Goal: Task Accomplishment & Management: Complete application form

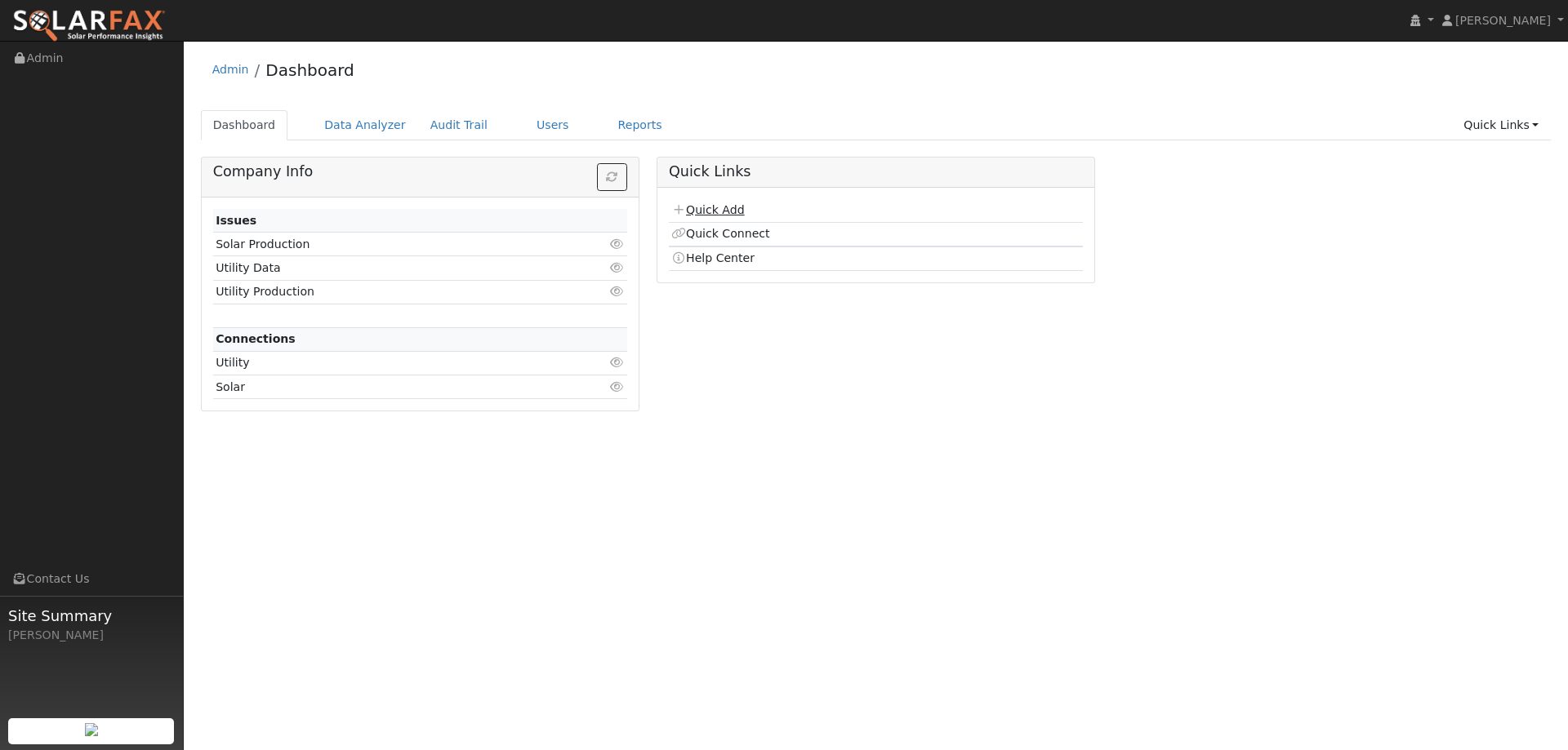
click at [719, 208] on link "Quick Add" at bounding box center [707, 210] width 73 height 13
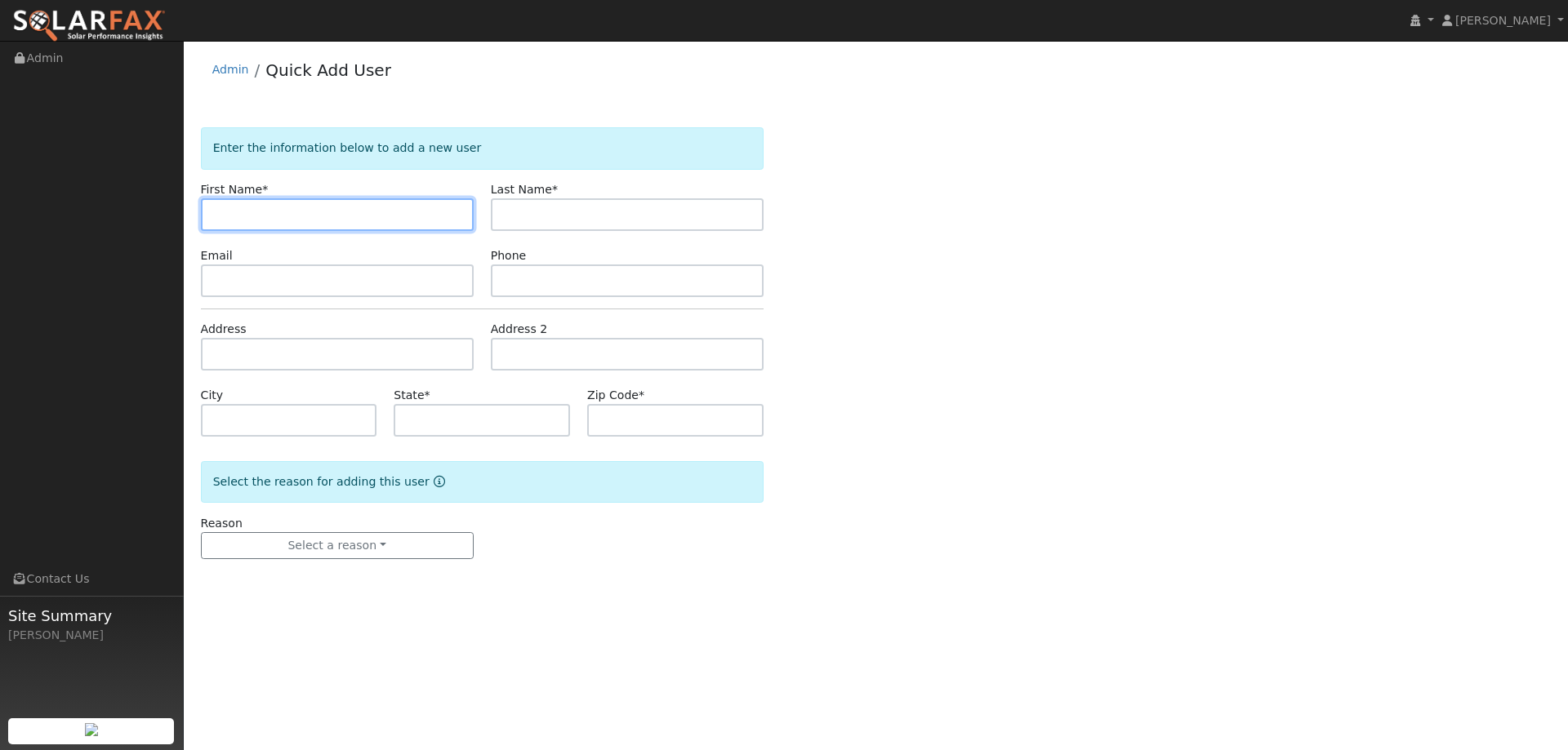
drag, startPoint x: 259, startPoint y: 220, endPoint x: 249, endPoint y: 218, distance: 10.2
click at [259, 220] on input "text" at bounding box center [337, 215] width 273 height 33
paste input "Jessie"
click at [220, 215] on input "Jessie" at bounding box center [337, 215] width 273 height 33
type input "Jessie"
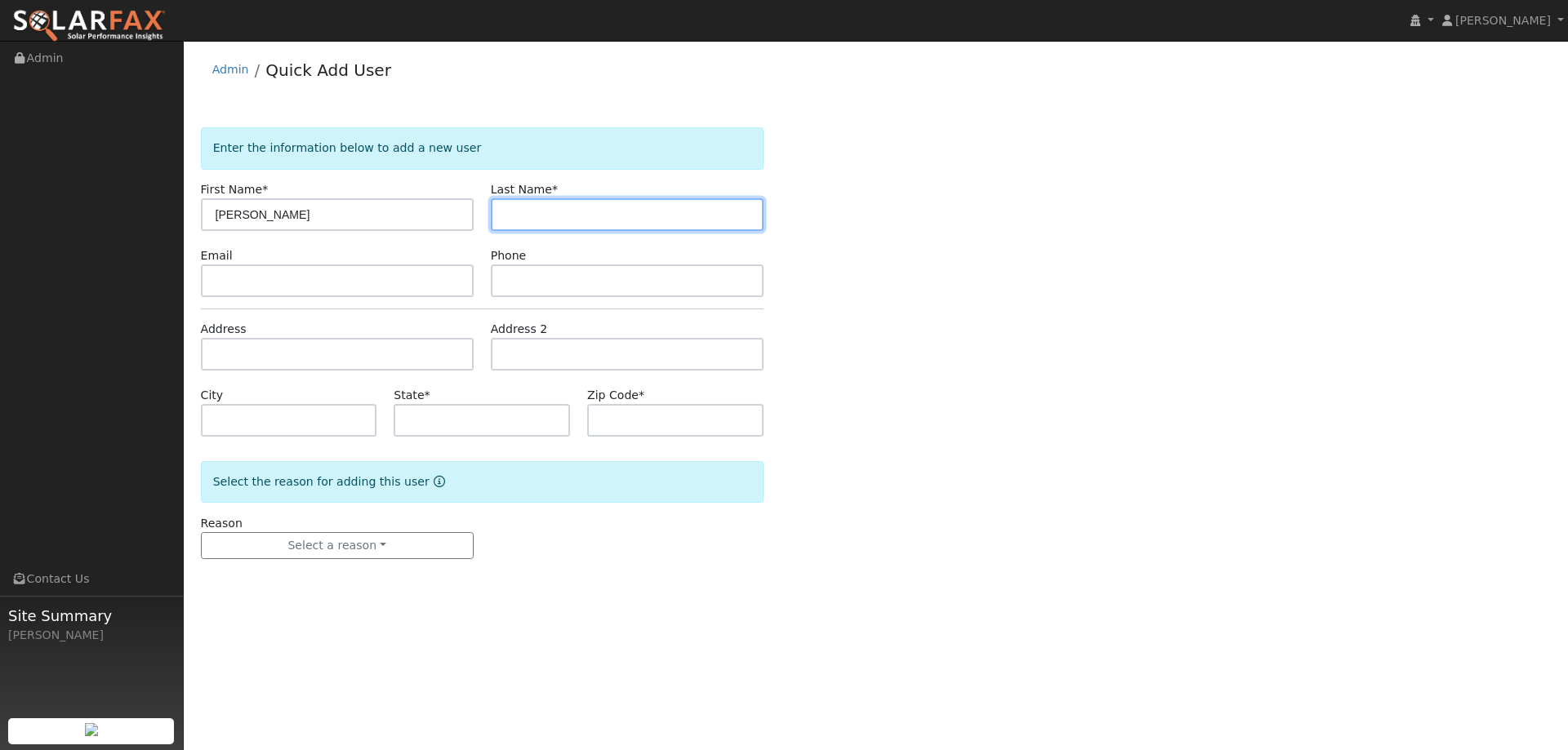
click at [548, 222] on input "text" at bounding box center [627, 215] width 273 height 33
click at [528, 215] on input "text" at bounding box center [627, 215] width 273 height 33
paste input "Rich"
click at [506, 216] on input "Rich" at bounding box center [627, 215] width 273 height 33
type input "Rich"
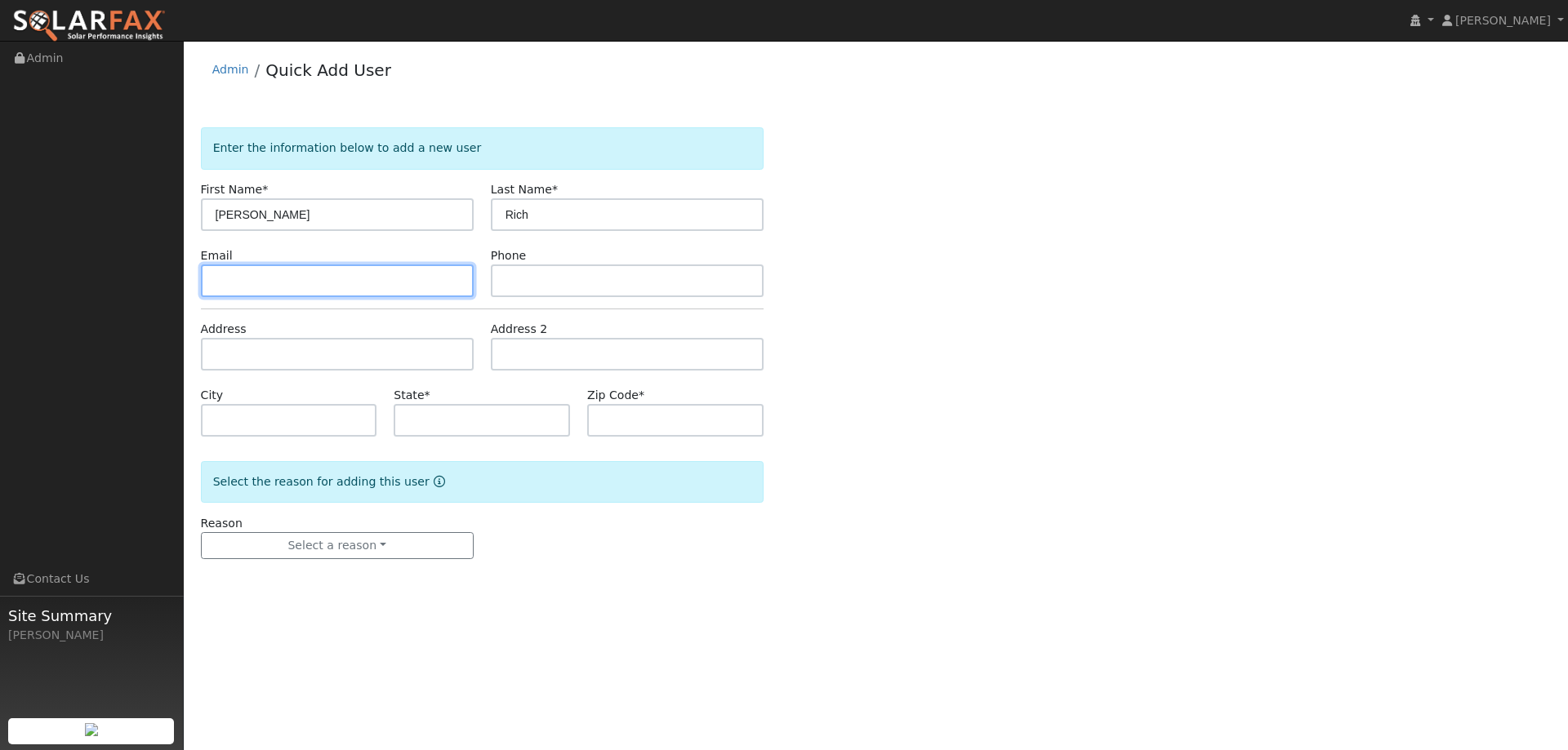
click at [377, 276] on input "text" at bounding box center [337, 281] width 273 height 33
click at [252, 268] on input "text" at bounding box center [337, 281] width 273 height 33
paste input "richjessie8@gmail.com"
click at [217, 285] on input "richjessie8@gmail.com" at bounding box center [337, 281] width 273 height 33
click at [216, 281] on input "richjessie8@gmail.com" at bounding box center [337, 281] width 273 height 33
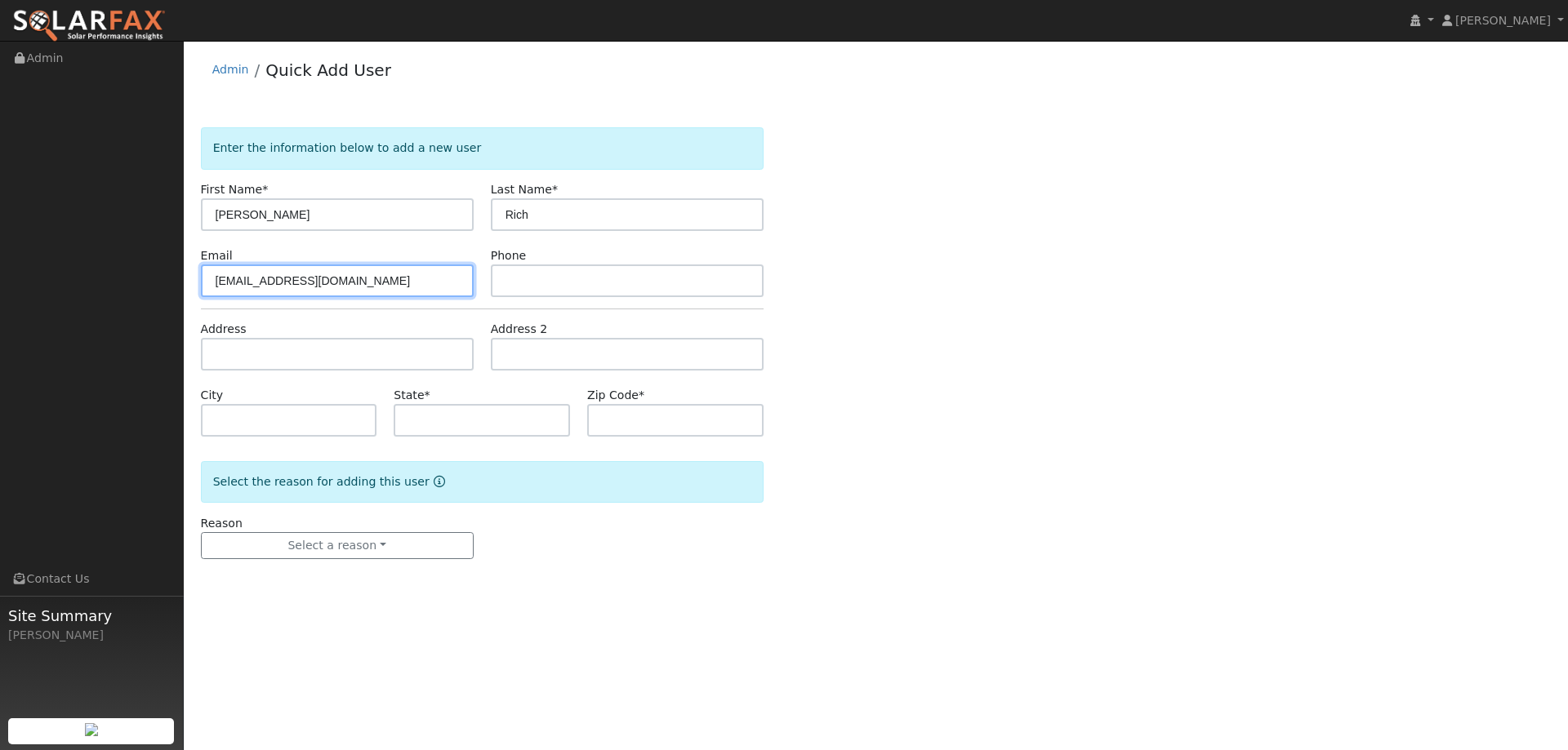
type input "richjessie8@gmail.com"
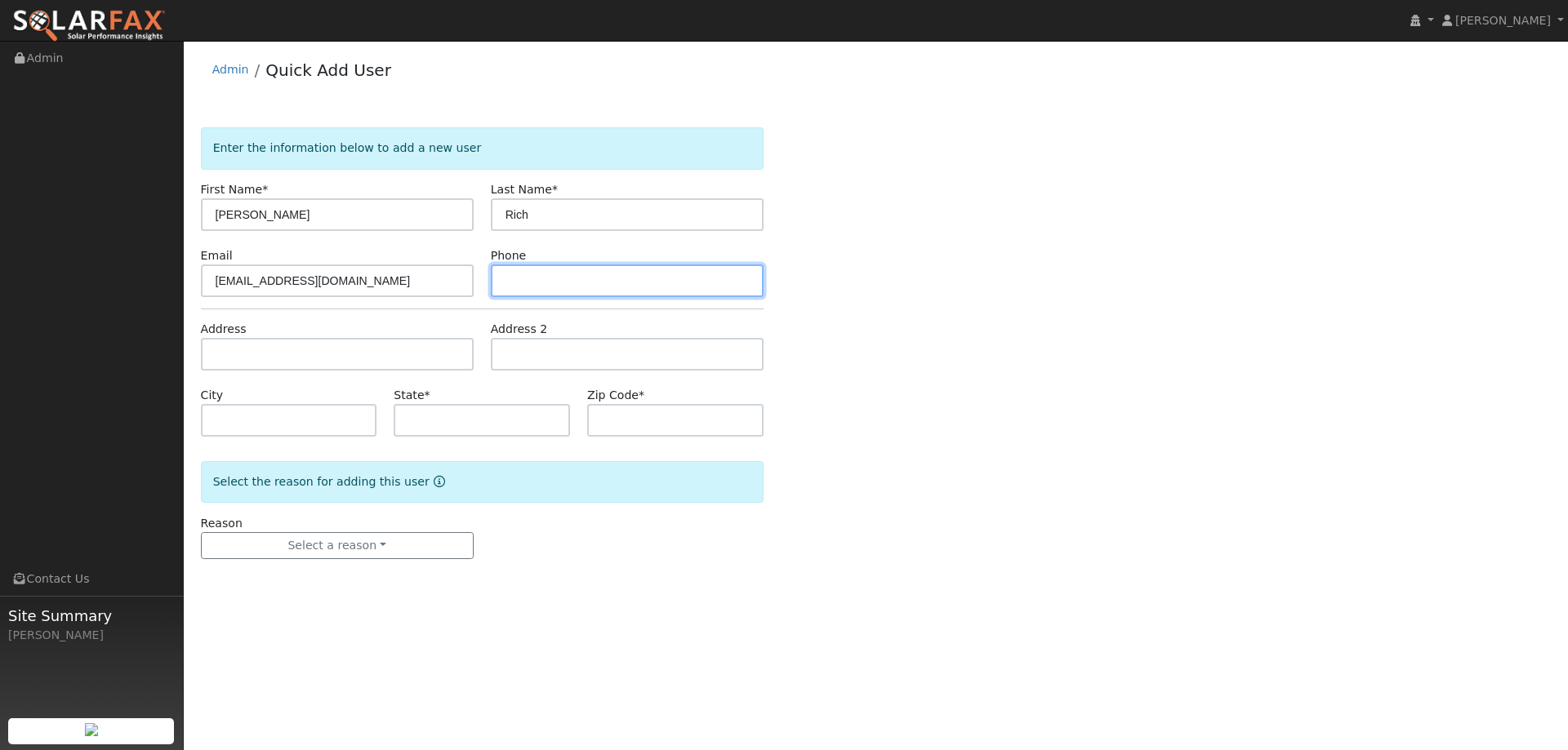
click at [588, 288] on input "text" at bounding box center [627, 281] width 273 height 33
click at [516, 283] on input "text" at bounding box center [627, 281] width 273 height 33
paste input "(510) 562-7642"
click at [504, 278] on input "(510) 562-7642" at bounding box center [627, 281] width 273 height 33
type input "(510) 562-7642"
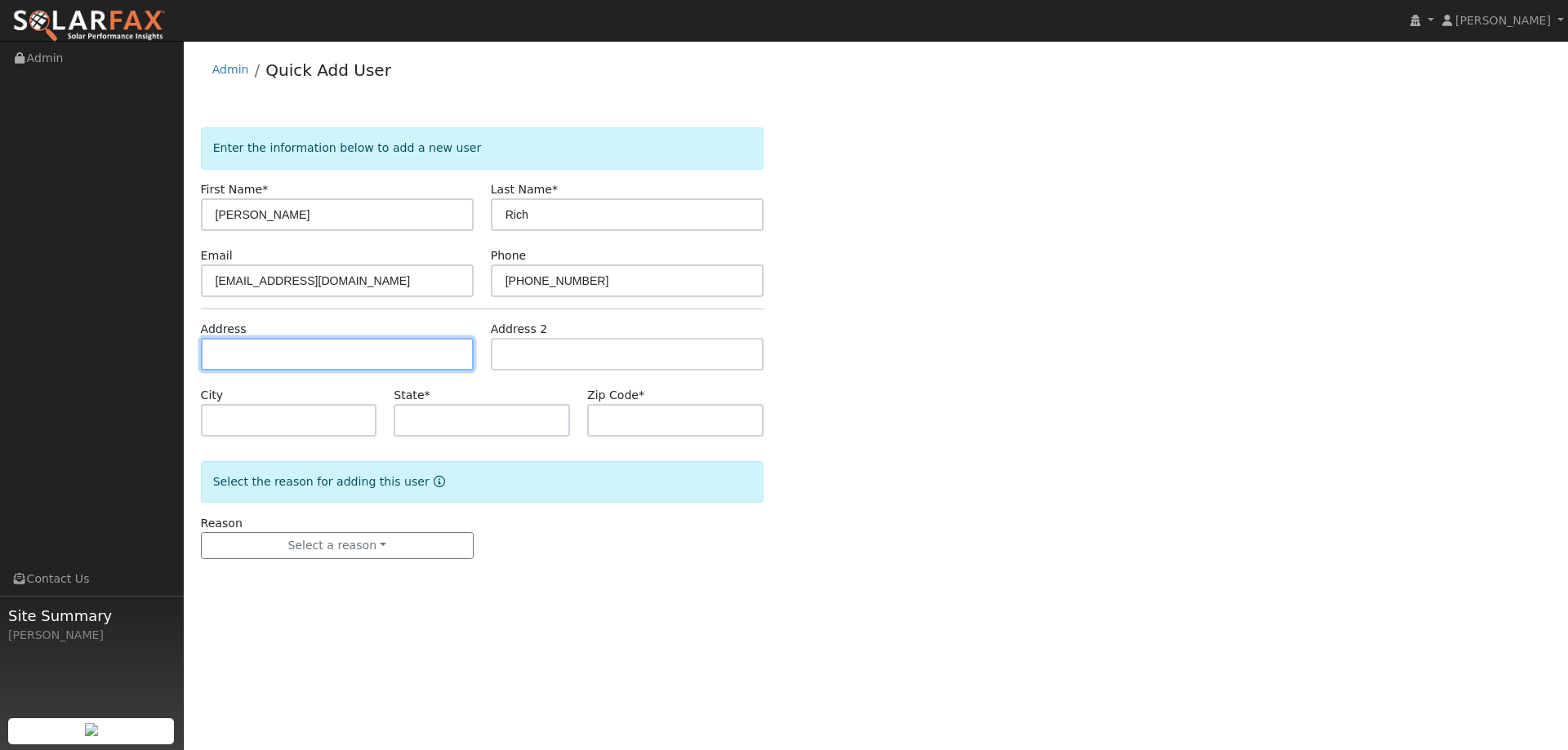
click at [345, 363] on input "text" at bounding box center [337, 355] width 273 height 33
click at [257, 342] on input "text" at bounding box center [337, 355] width 273 height 33
paste input "755 Dowling Blvd"
type input "755 Dowling Boulevard"
type input "San Leandro"
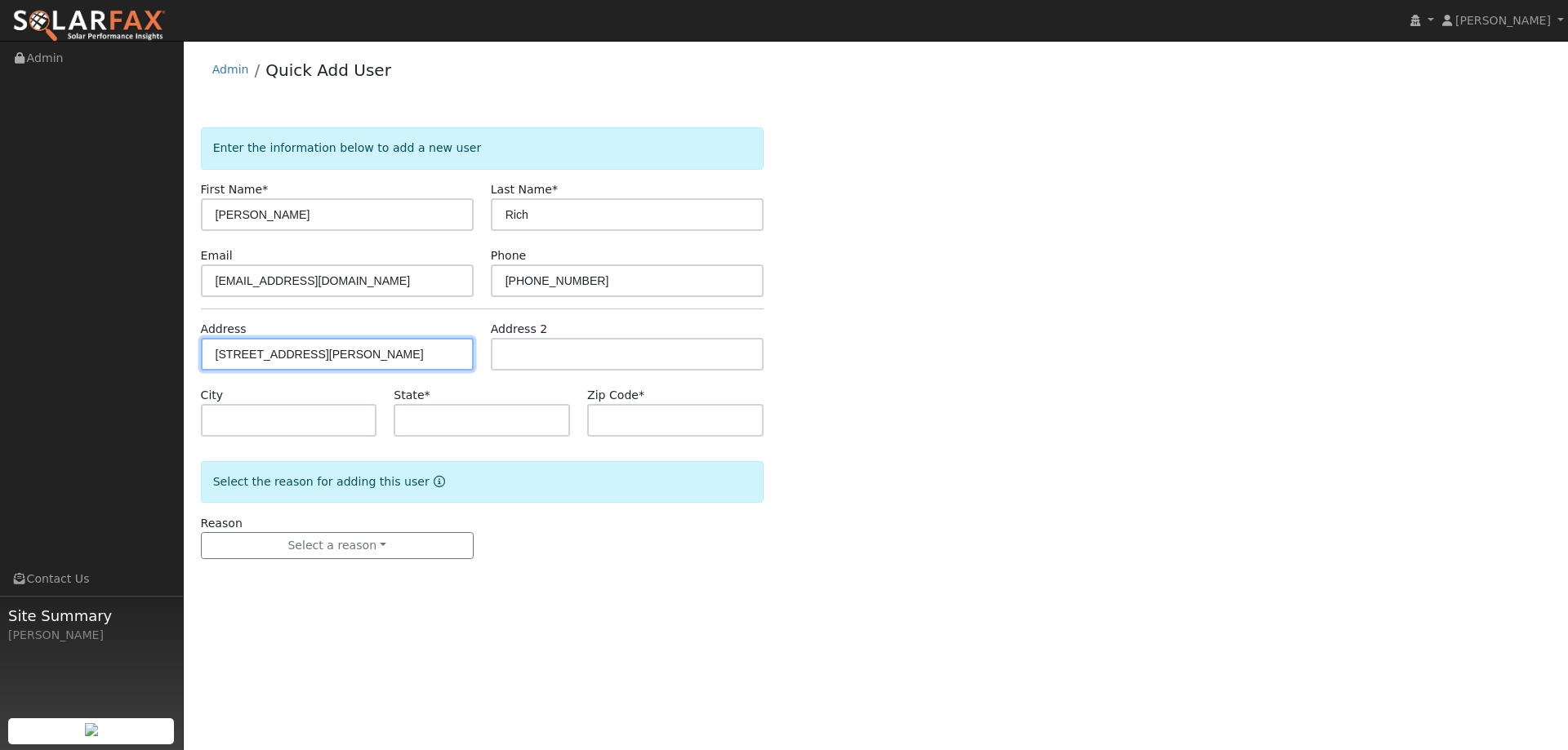
type input "CA"
type input "94577"
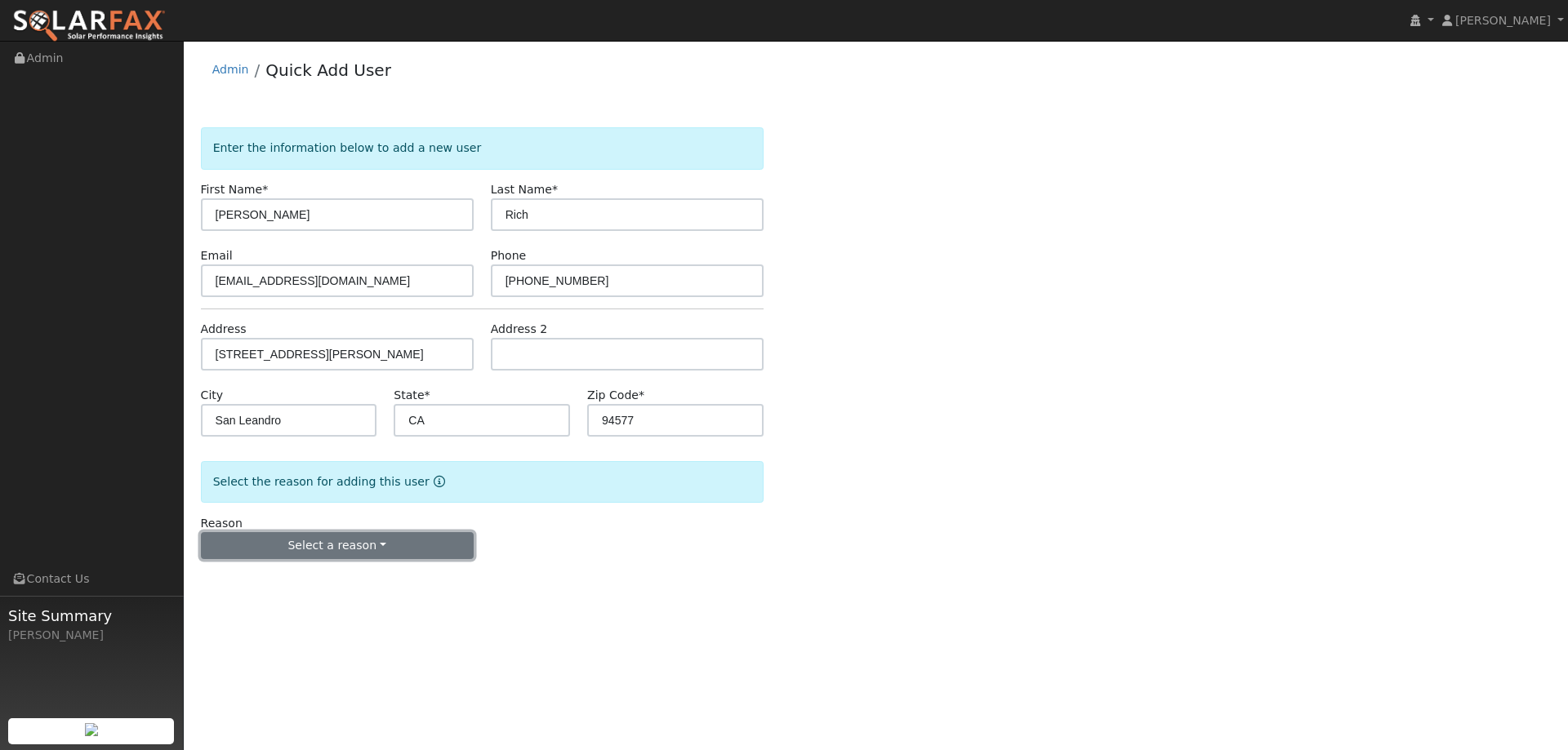
click at [332, 553] on button "Select a reason" at bounding box center [337, 546] width 273 height 28
click at [290, 589] on link "New lead" at bounding box center [292, 579] width 180 height 23
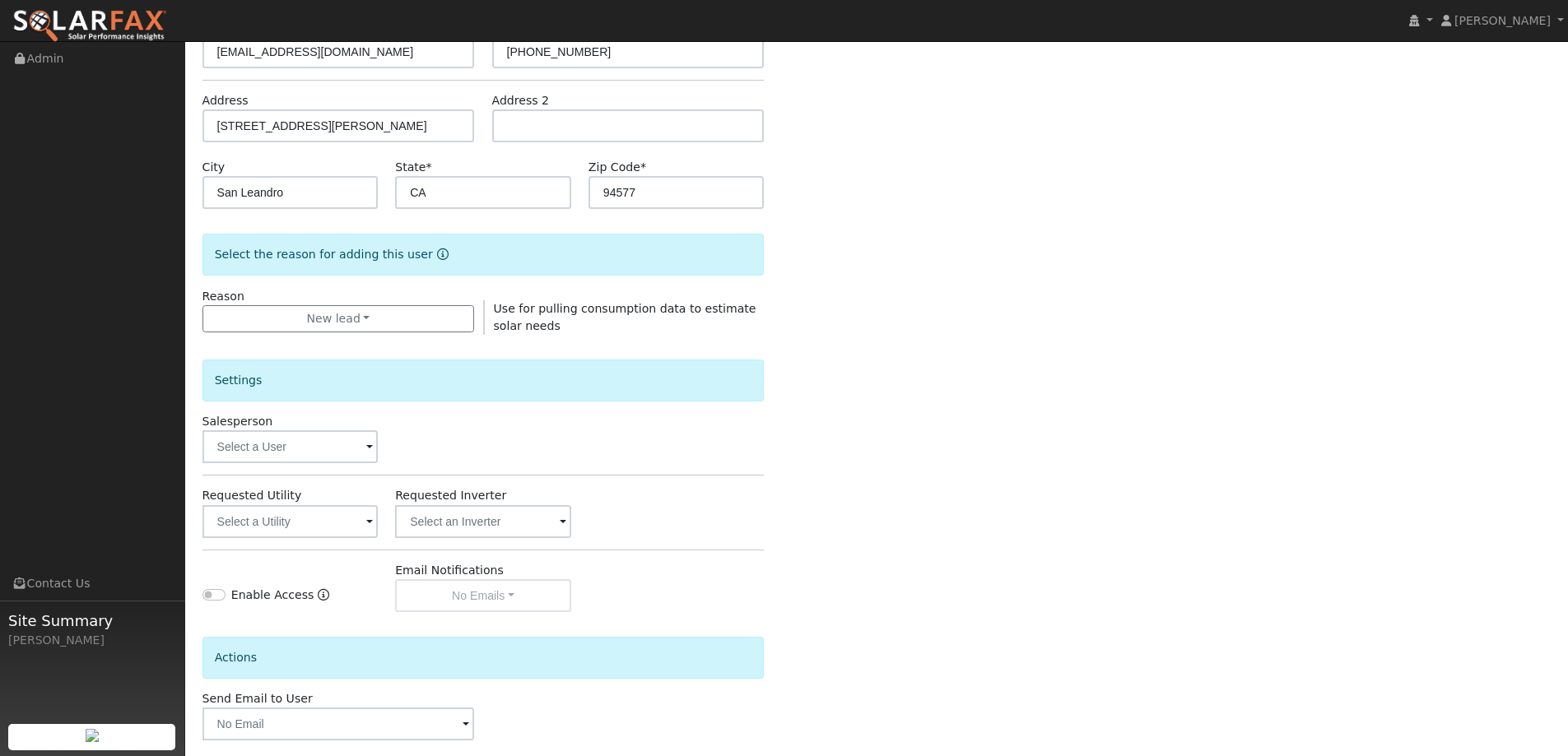
scroll to position [246, 0]
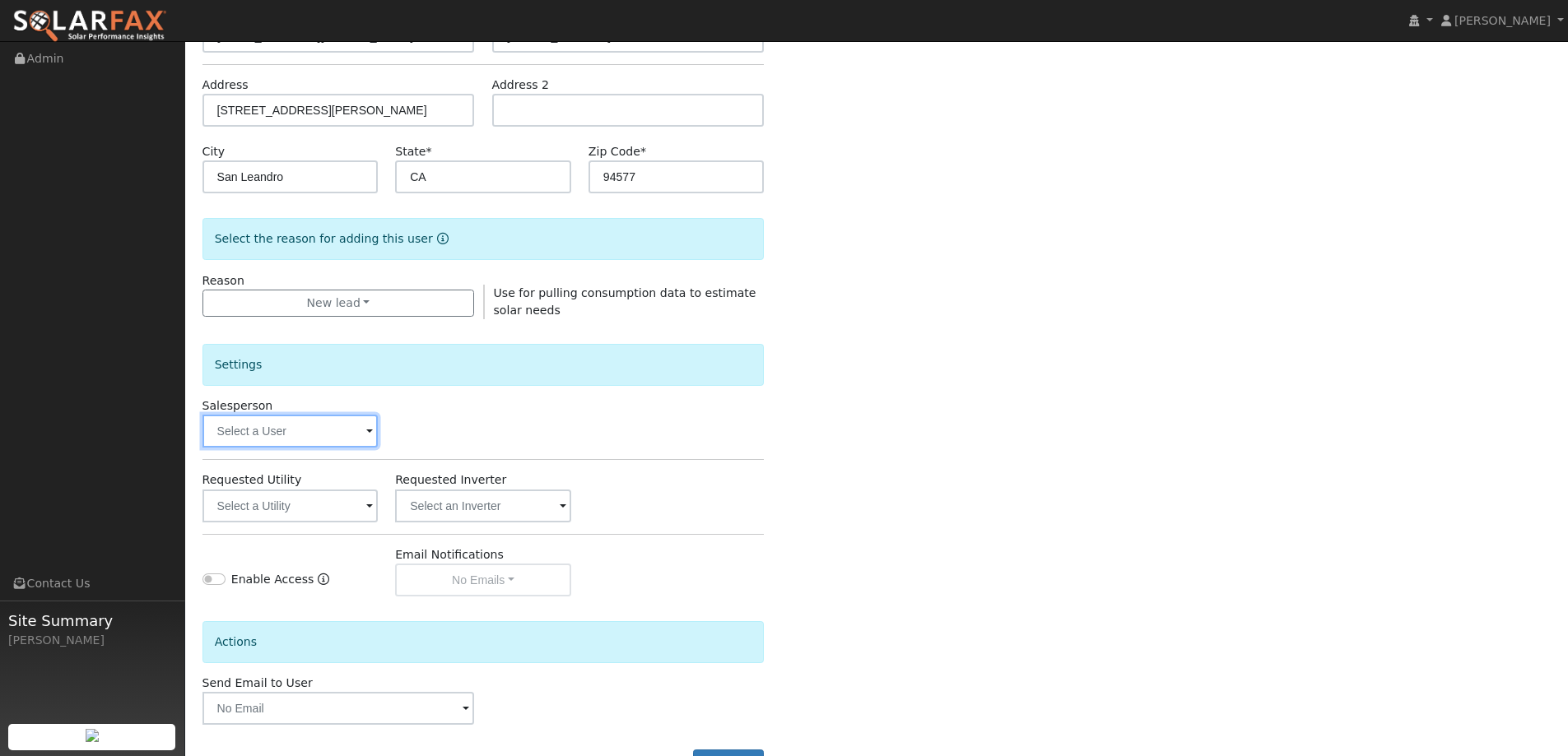
click at [334, 435] on input "text" at bounding box center [290, 432] width 176 height 33
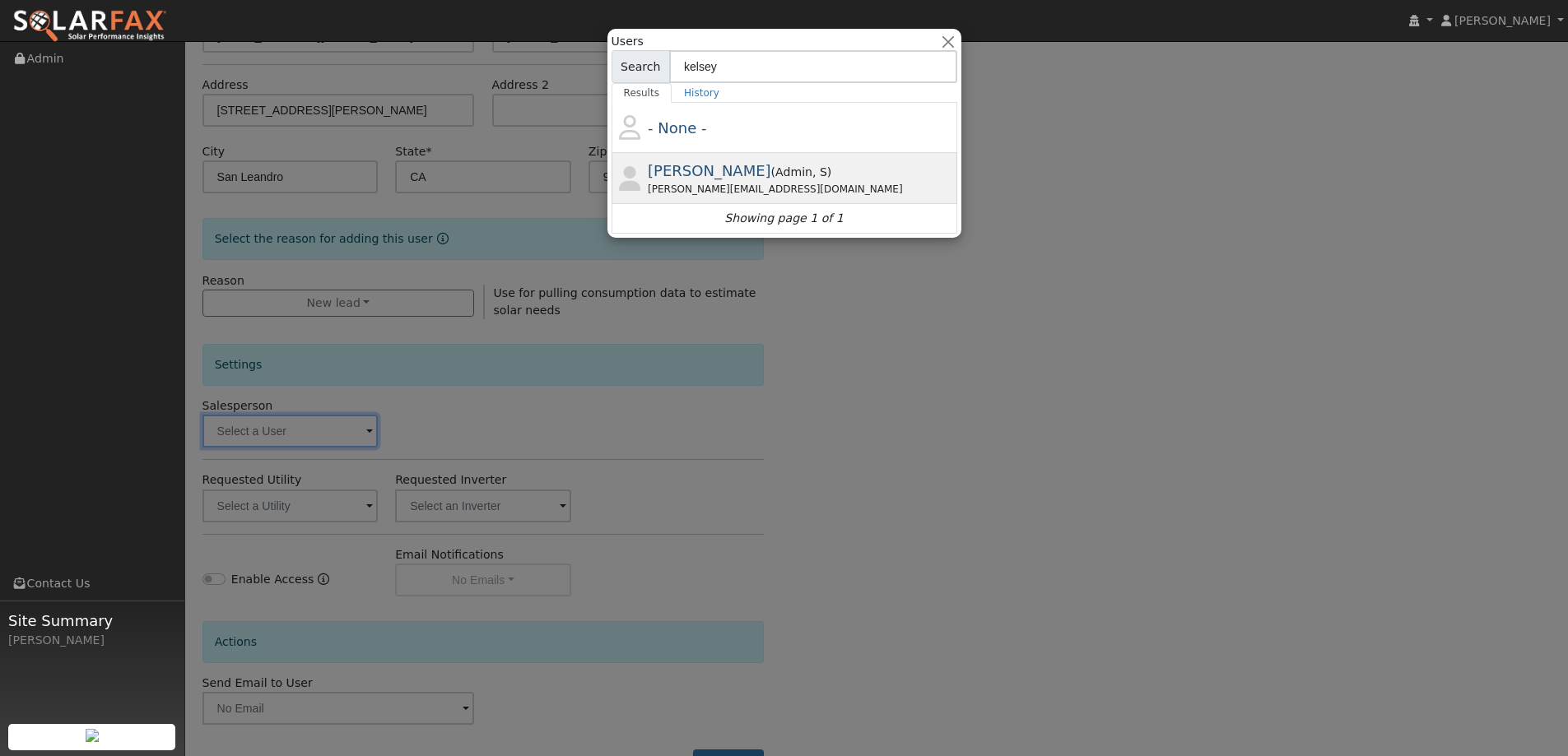
type input "kelsey"
click at [760, 170] on span "Kelsey Commerford" at bounding box center [709, 170] width 123 height 18
type input "Kelsey Commerford"
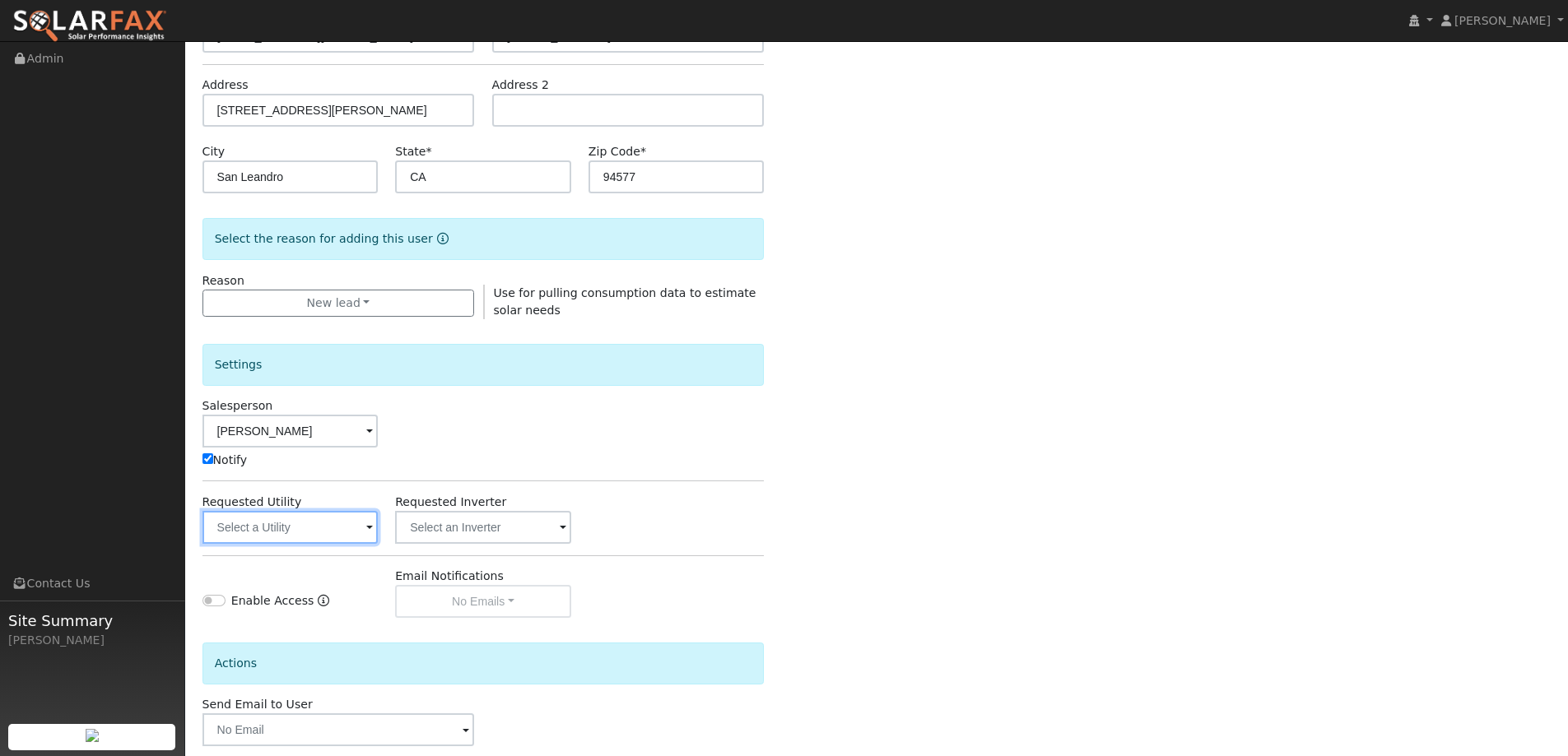
click at [337, 526] on input "text" at bounding box center [290, 528] width 176 height 33
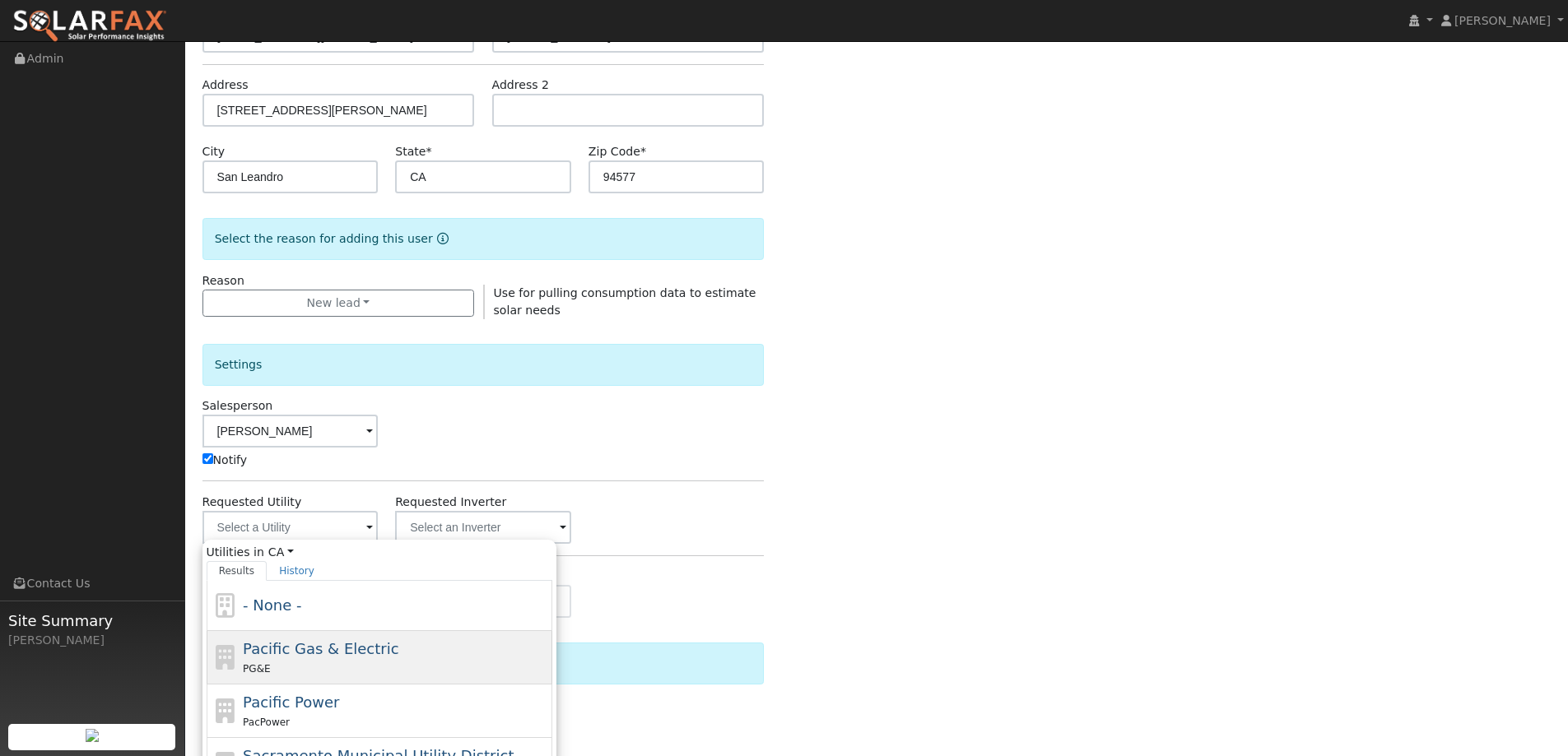
click at [427, 637] on div "Pacific Gas & Electric PG&E" at bounding box center [395, 657] width 305 height 40
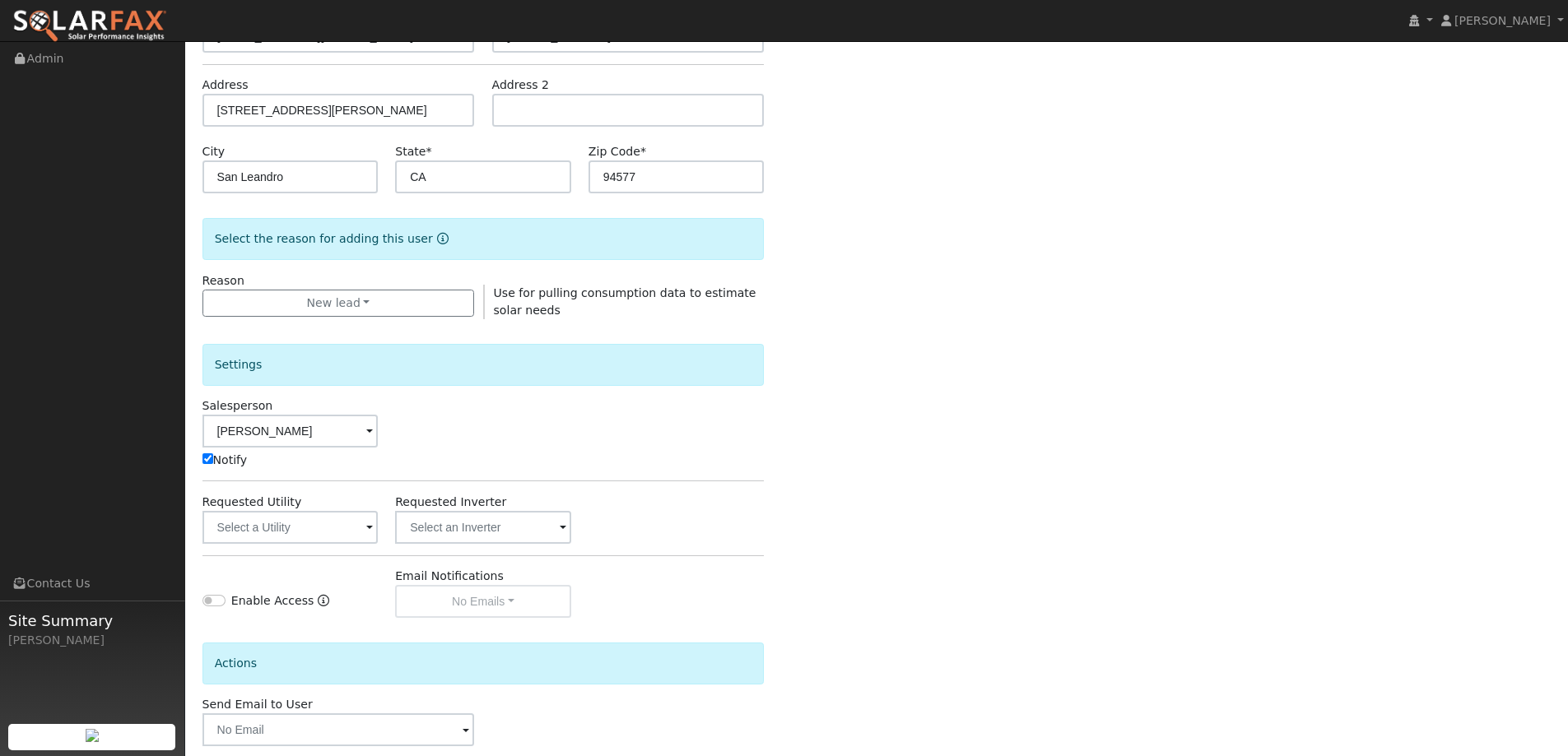
type input "Pacific Gas & Electric"
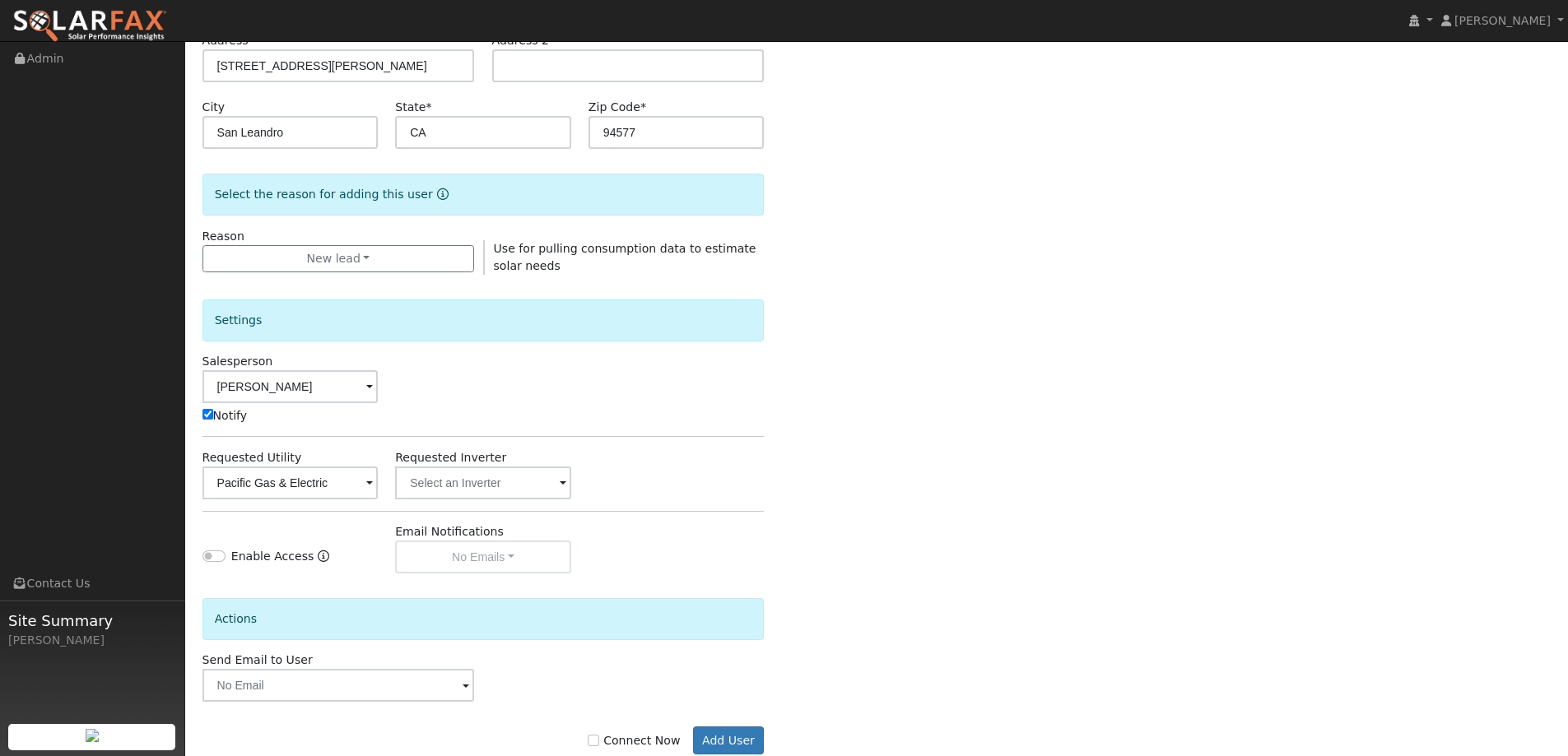
scroll to position [331, 0]
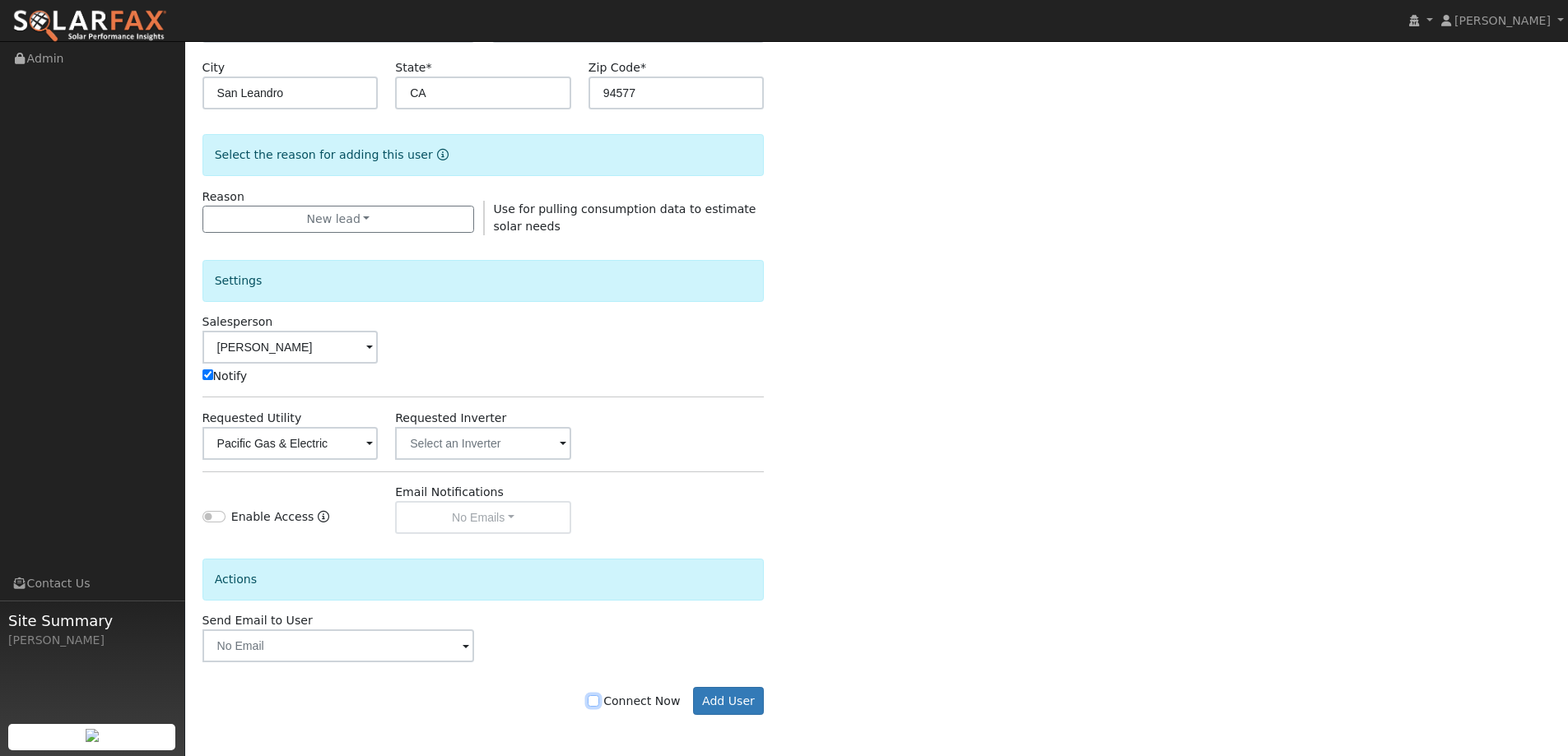
click at [600, 699] on input "Connect Now" at bounding box center [593, 700] width 11 height 11
checkbox input "true"
click at [754, 691] on button "Add User" at bounding box center [728, 701] width 71 height 28
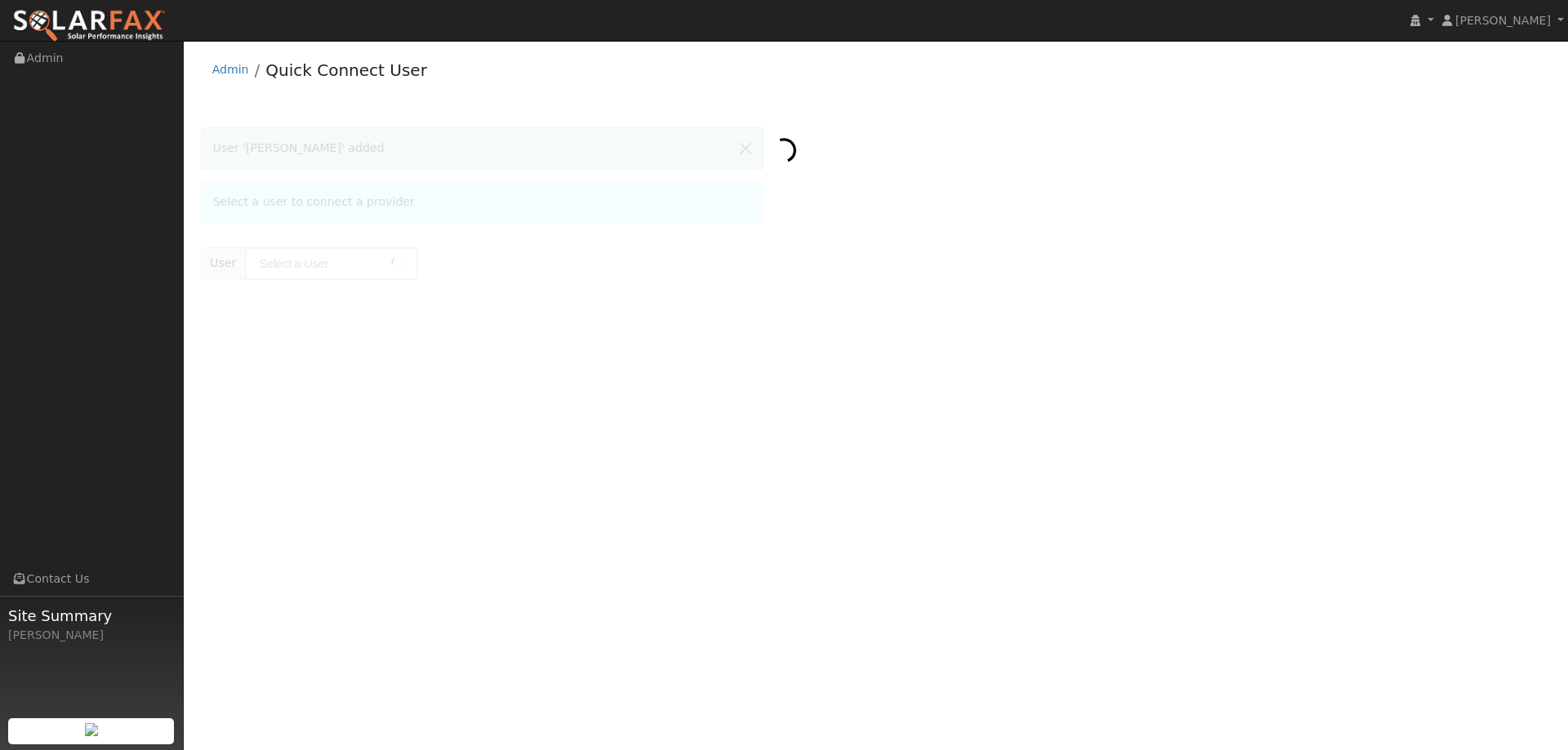
type input "[PERSON_NAME]"
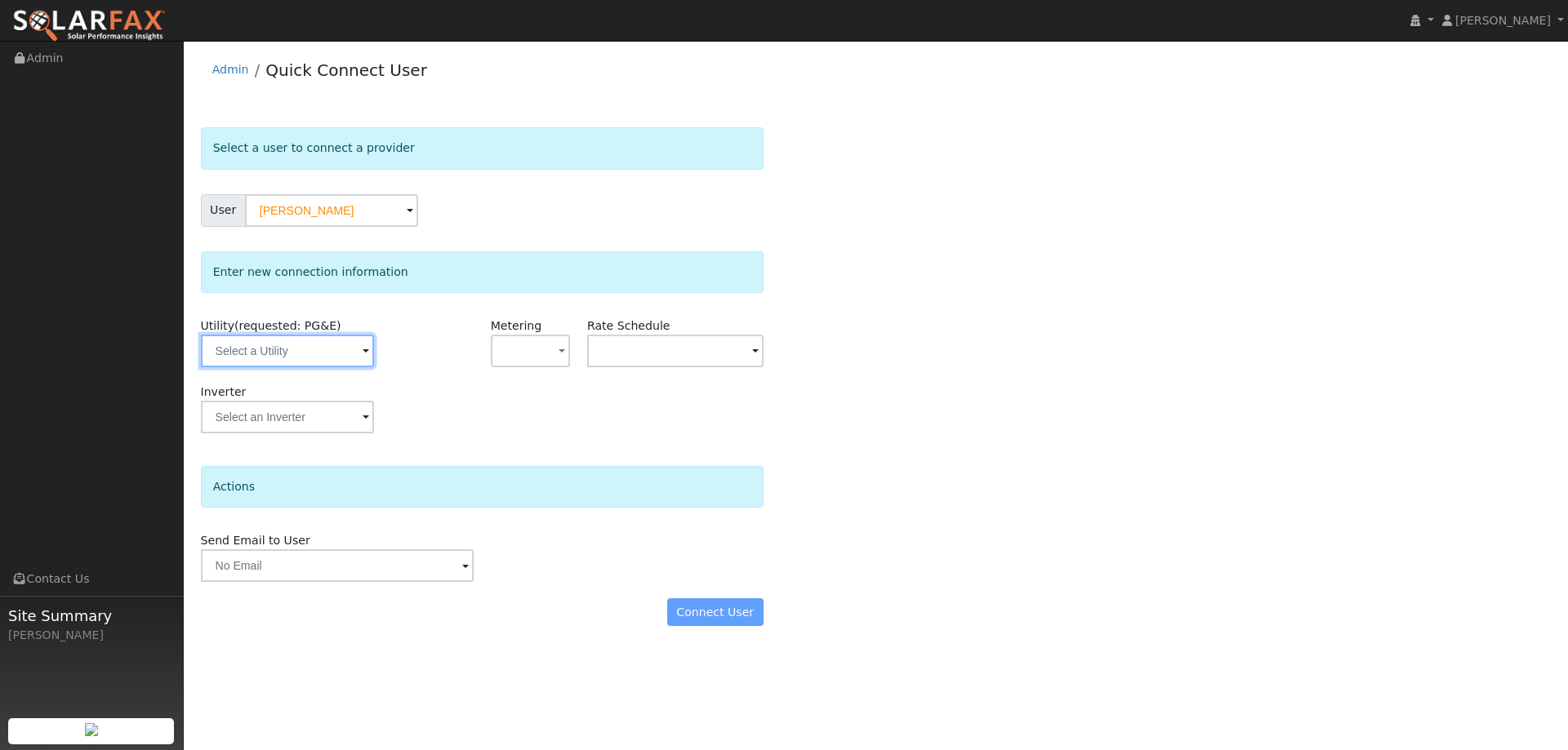
click at [328, 352] on input "text" at bounding box center [287, 351] width 173 height 33
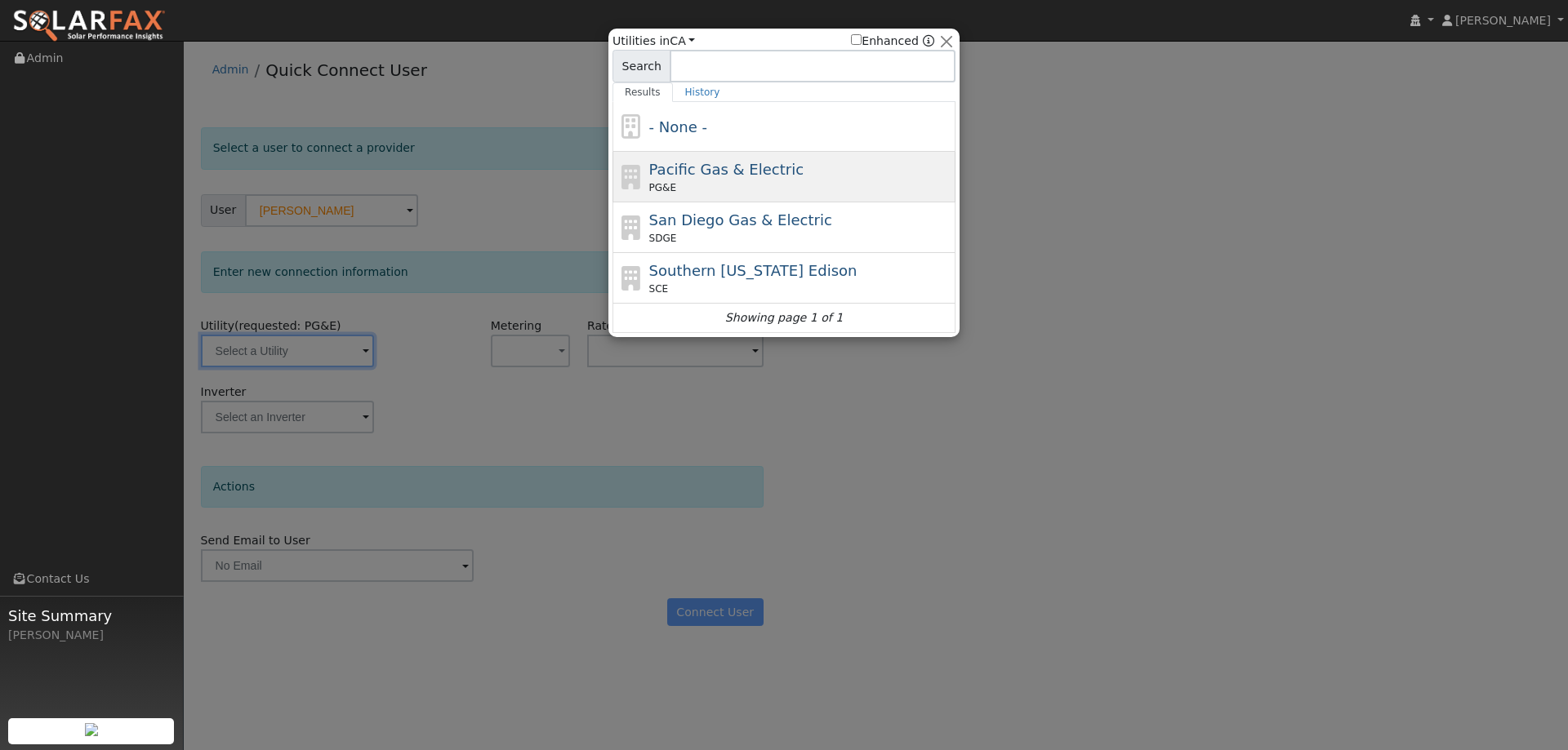
click at [768, 162] on span "Pacific Gas & Electric" at bounding box center [727, 169] width 155 height 17
type input "PG&E"
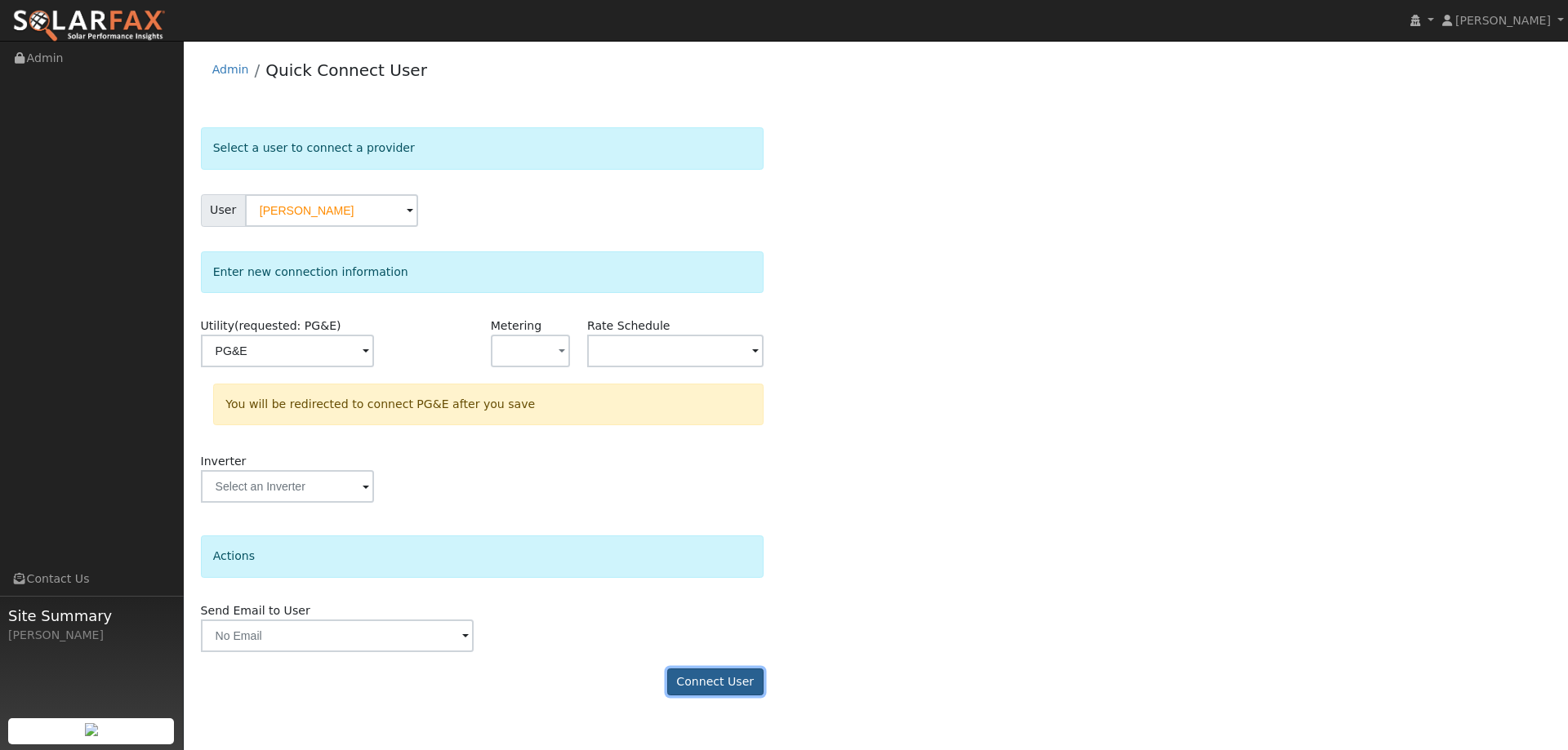
click at [733, 684] on button "Connect User" at bounding box center [715, 682] width 97 height 28
